Goal: Transaction & Acquisition: Purchase product/service

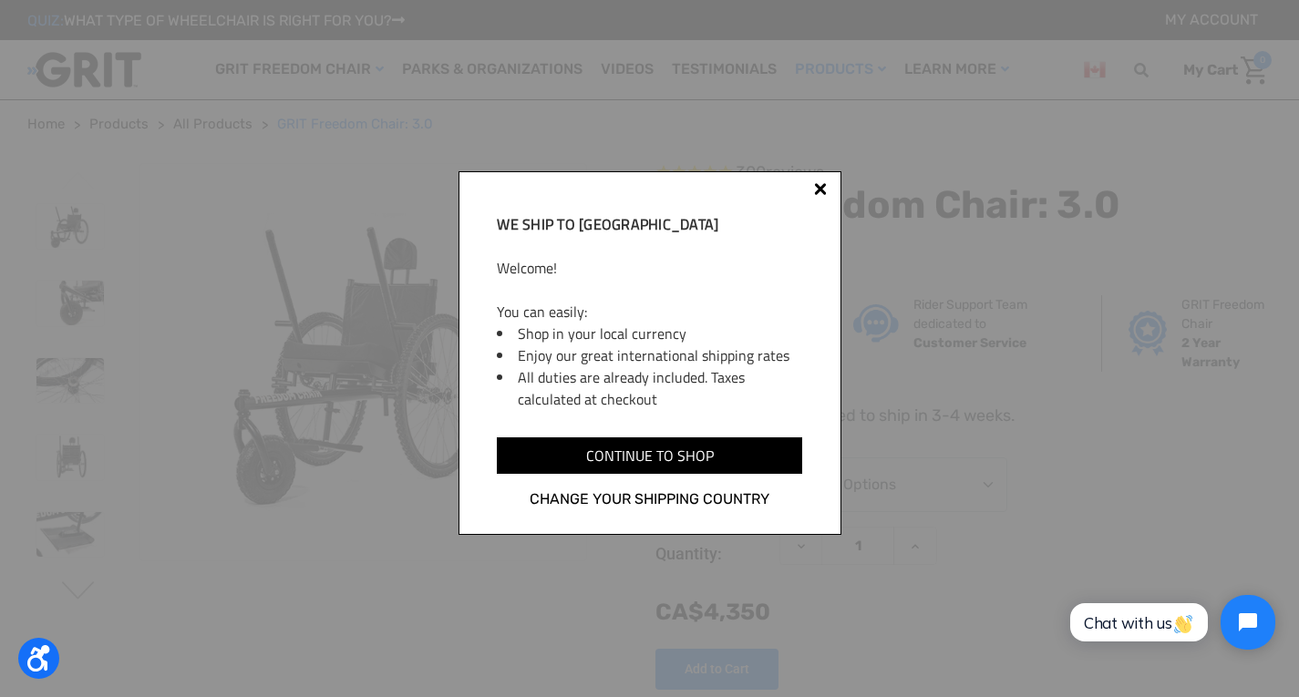
click at [817, 196] on div at bounding box center [820, 192] width 15 height 15
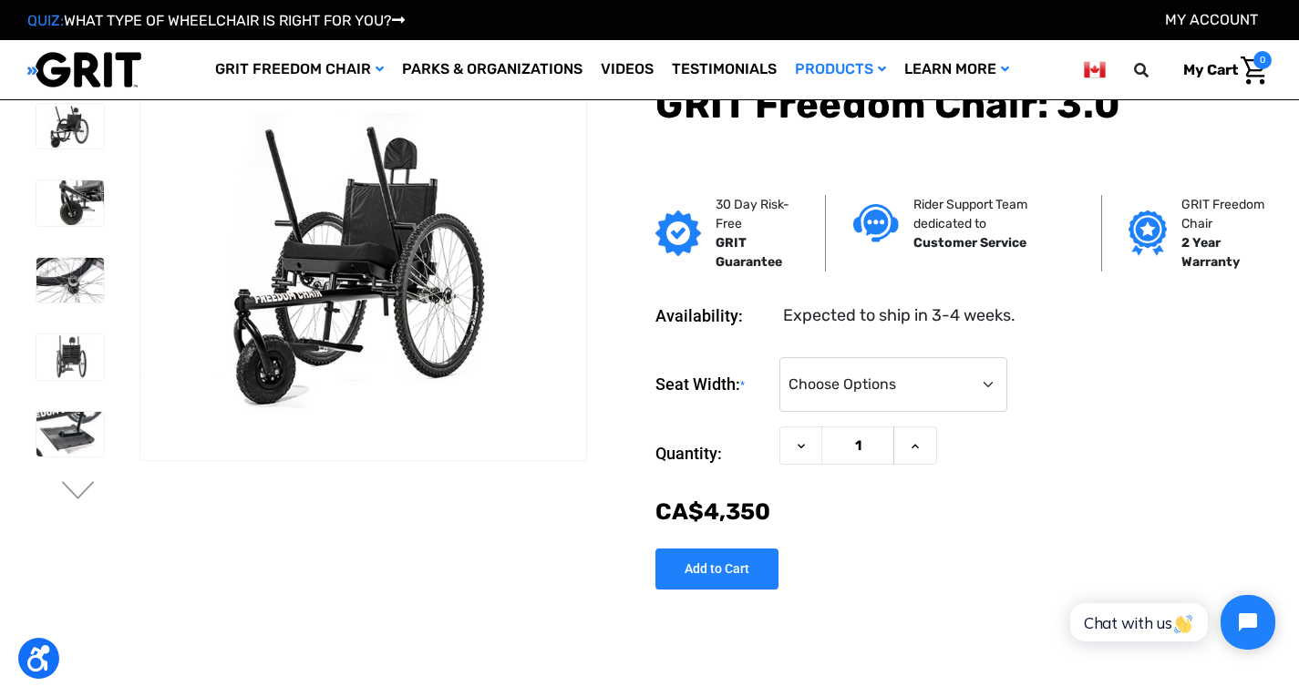
scroll to position [146, 0]
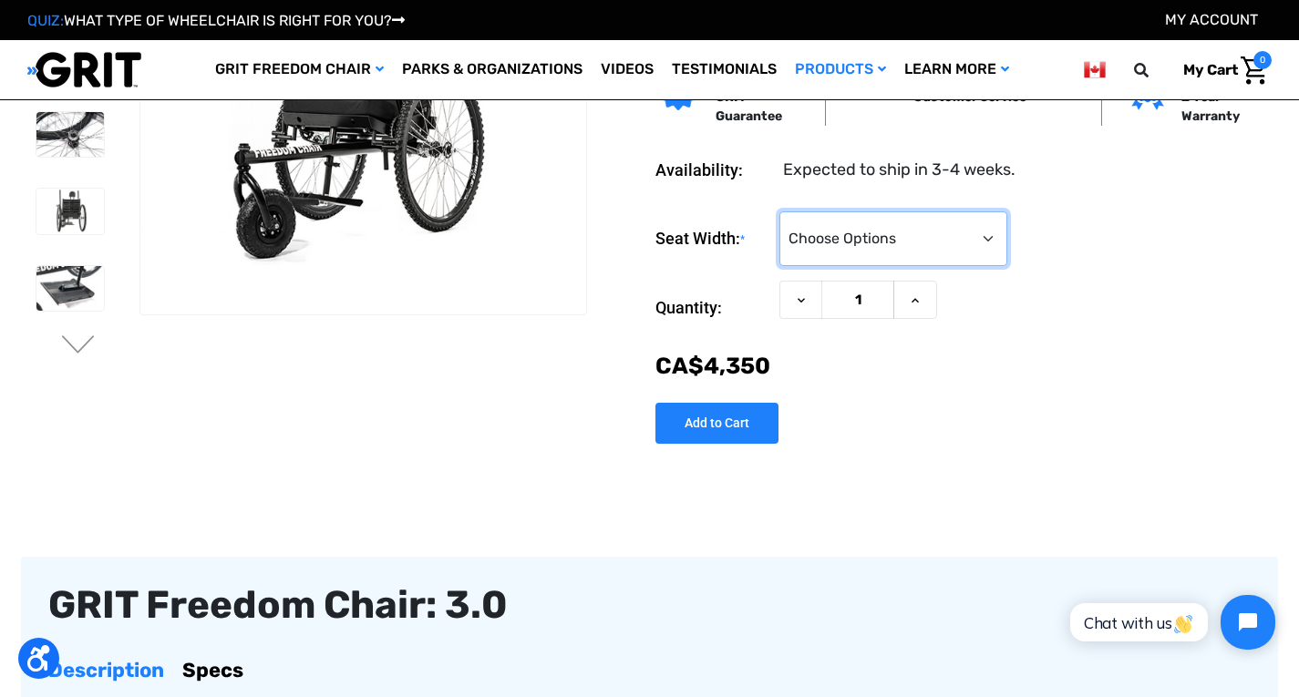
click at [938, 240] on select "Choose Options 16" 18" 20"" at bounding box center [893, 238] width 228 height 55
select select "324"
click at [779, 211] on select "Choose Options 16" 18" 20"" at bounding box center [893, 238] width 228 height 55
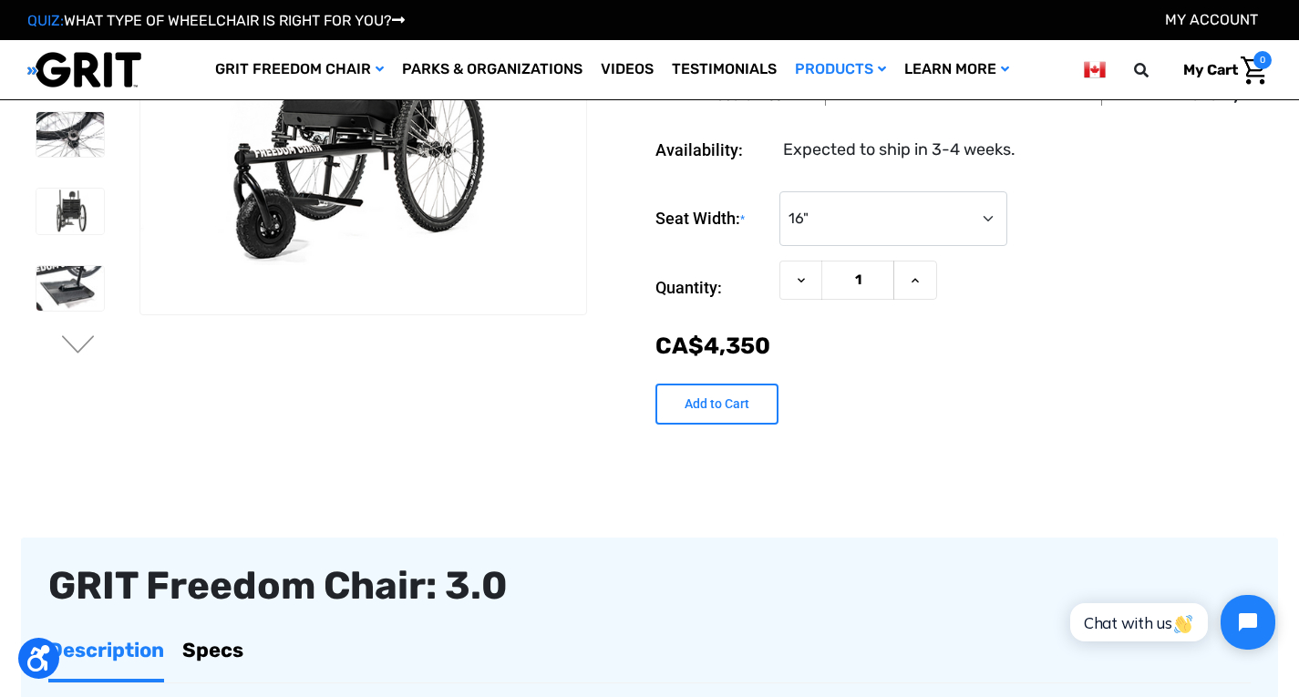
click at [719, 413] on input "Add to Cart" at bounding box center [716, 404] width 123 height 41
type input "Add to Cart"
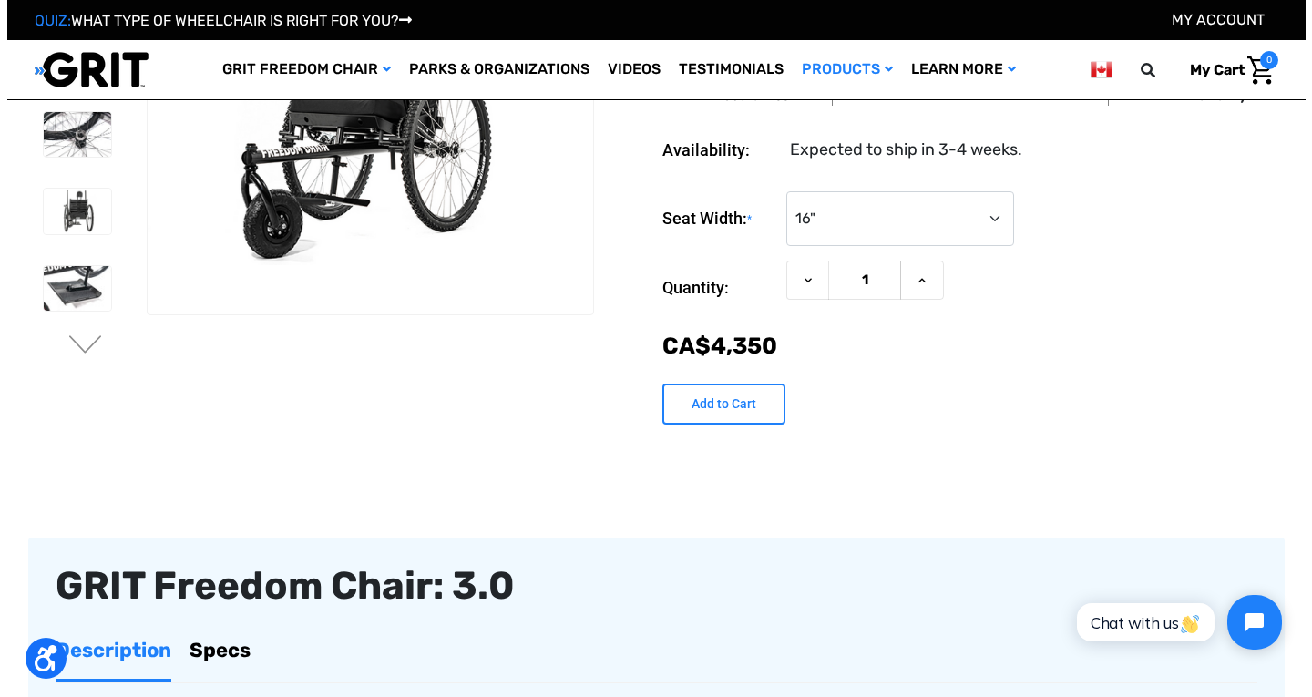
scroll to position [147, 0]
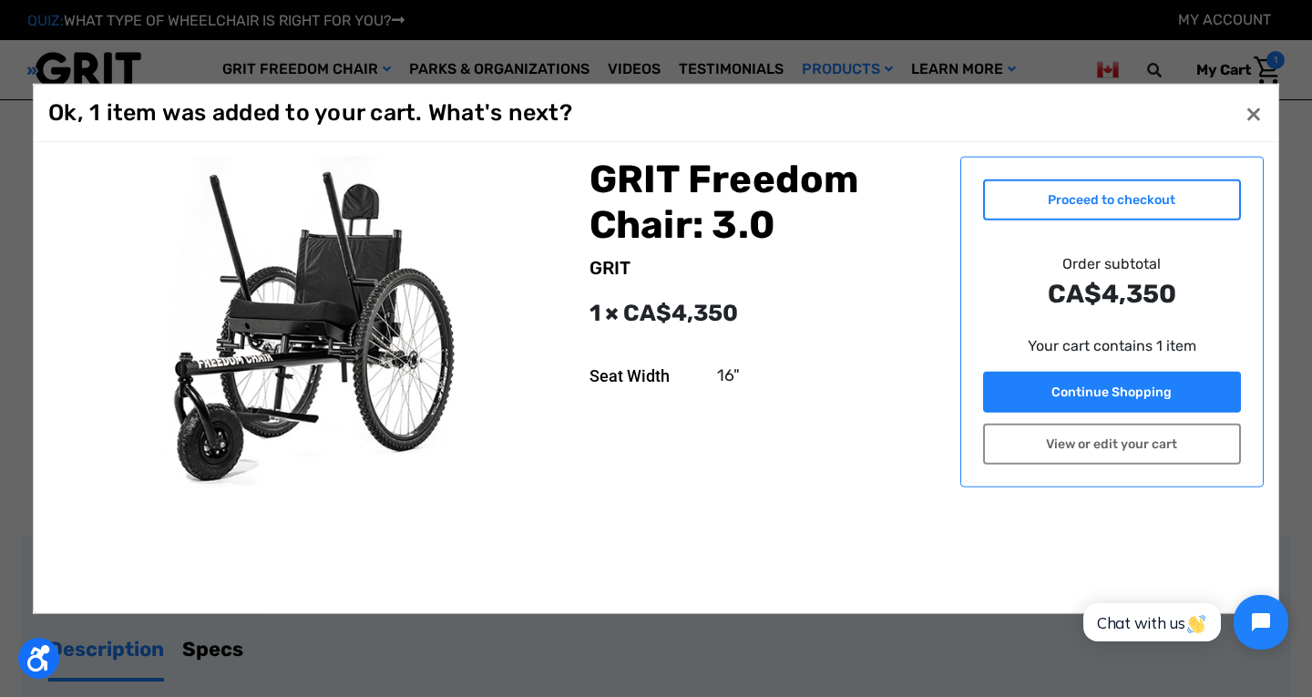
click at [1079, 186] on link "Proceed to checkout" at bounding box center [1112, 199] width 259 height 41
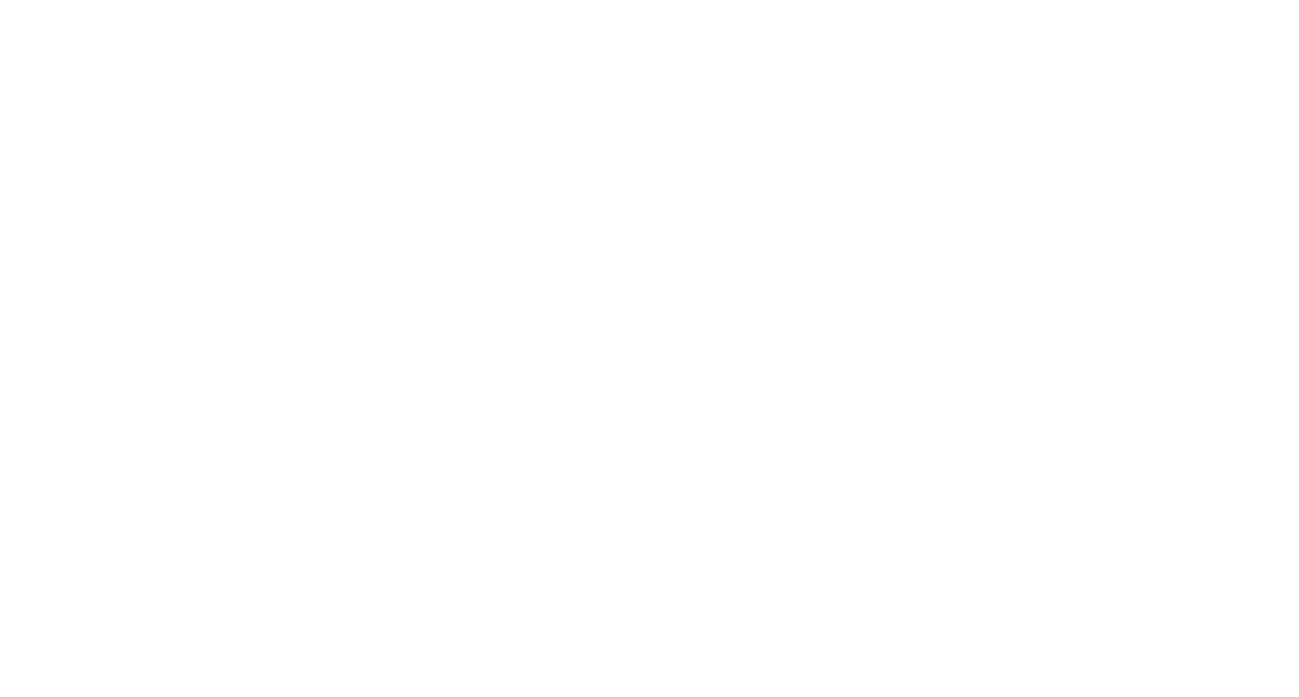
scroll to position [1219, 0]
